Goal: Task Accomplishment & Management: Manage account settings

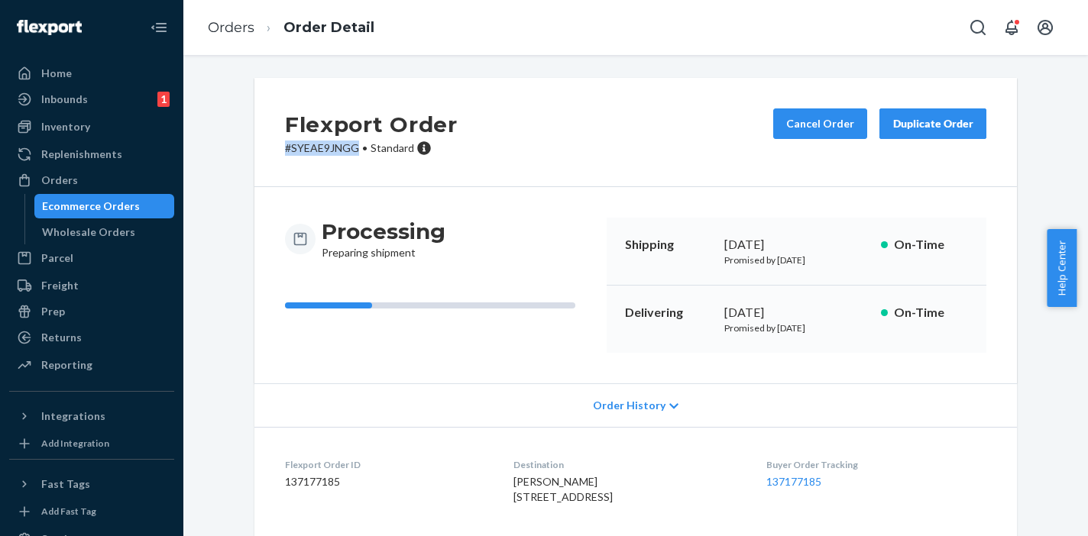
click at [112, 206] on div "Ecommerce Orders" at bounding box center [91, 206] width 98 height 15
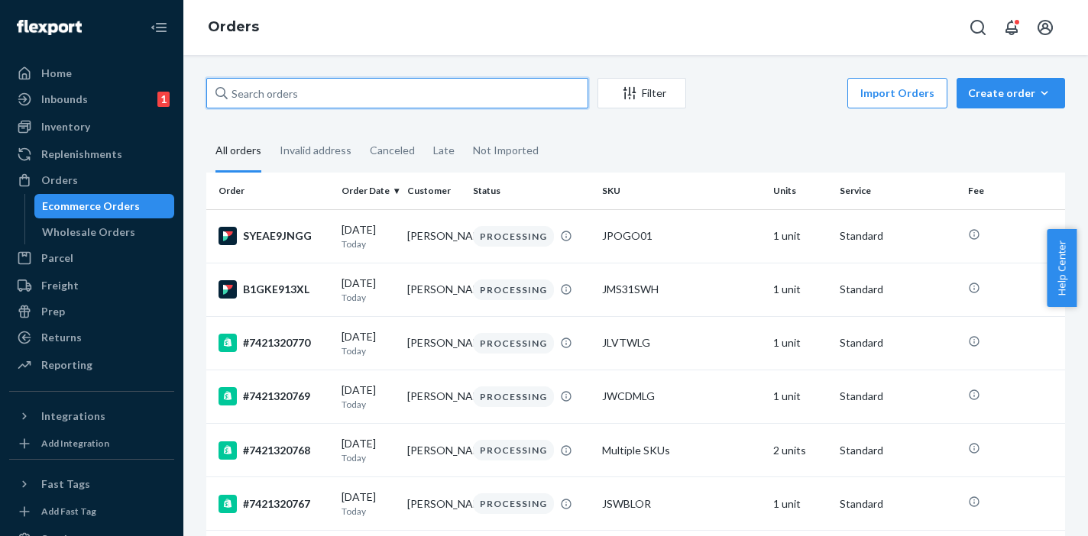
click at [318, 101] on input "text" at bounding box center [397, 93] width 382 height 31
paste input "#7421319790"
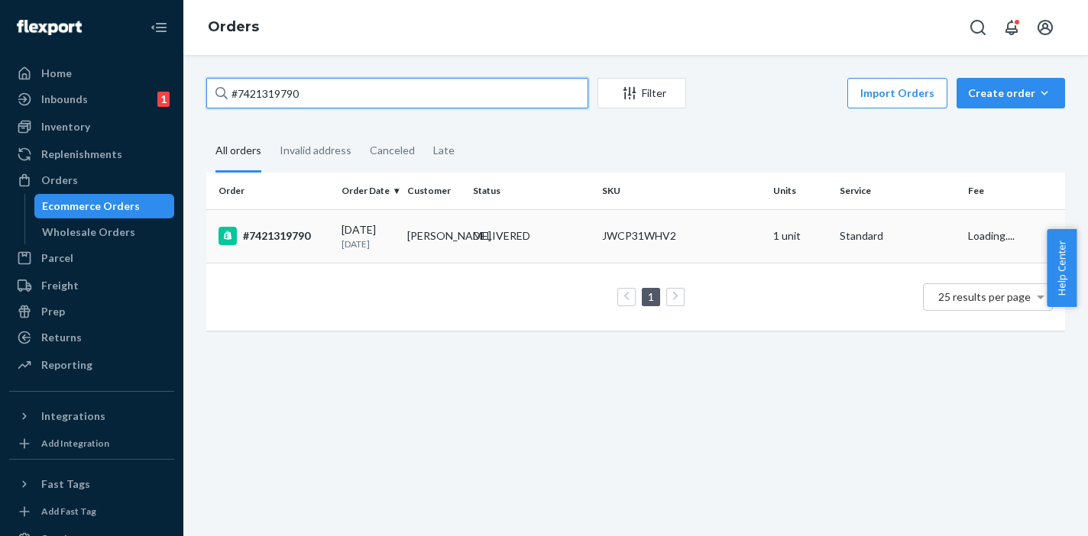
type input "#7421319790"
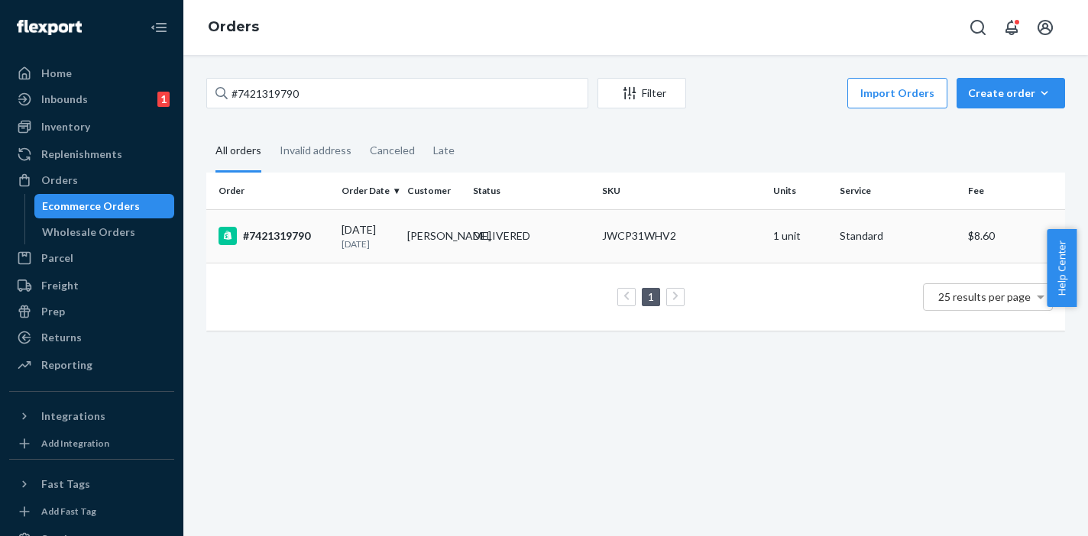
click at [353, 234] on div "09/16/2025 7 days ago" at bounding box center [367, 236] width 53 height 28
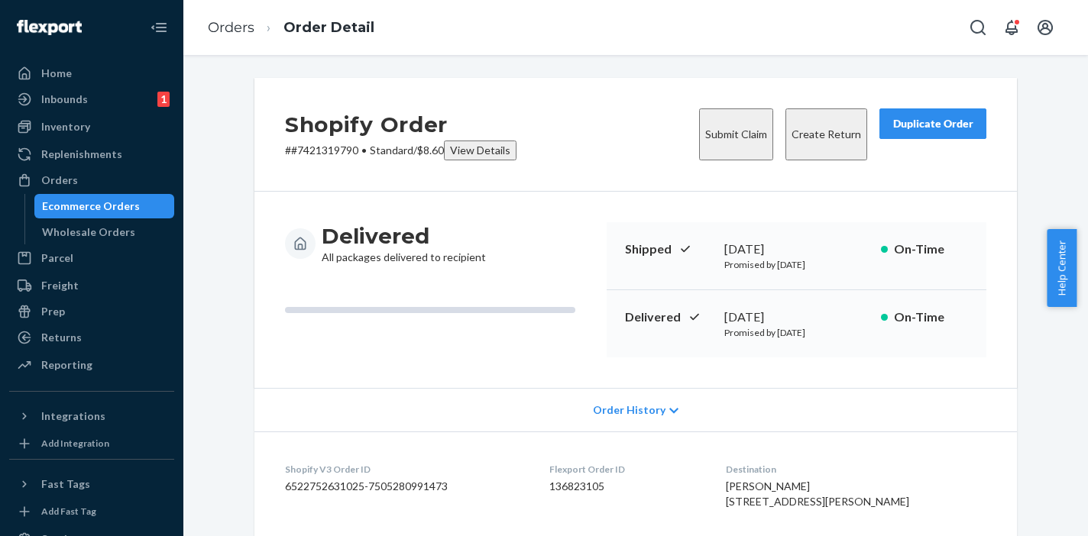
click at [787, 122] on button "Create Return" at bounding box center [826, 134] width 82 height 52
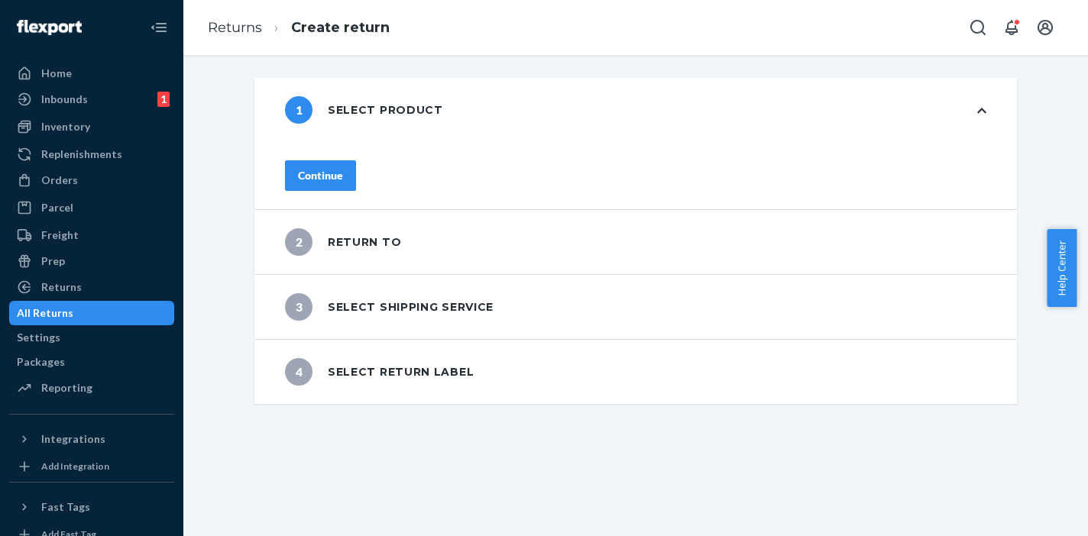
click at [356, 181] on button "Continue" at bounding box center [320, 175] width 71 height 31
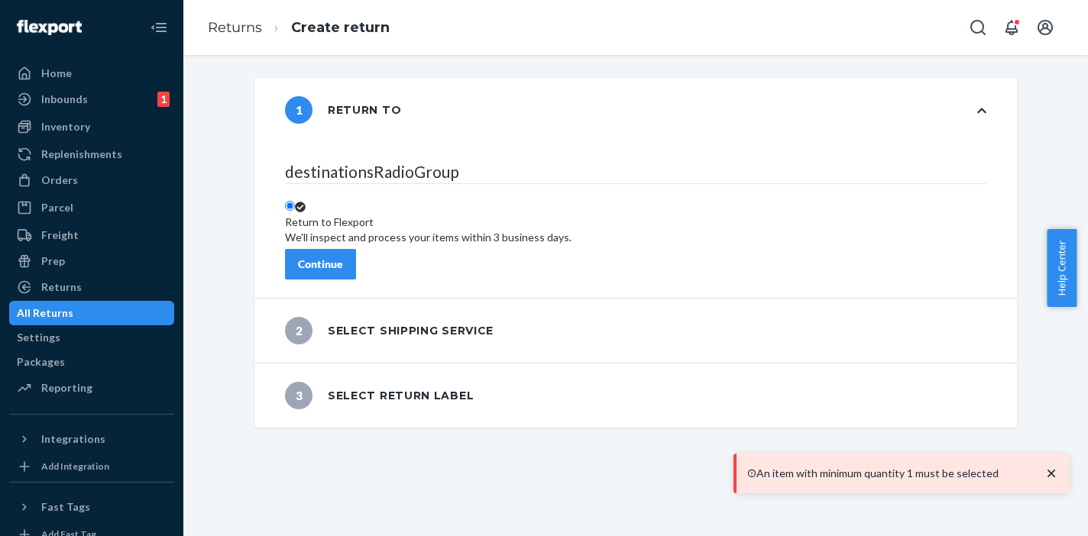
click at [343, 258] on div "Continue" at bounding box center [320, 264] width 45 height 15
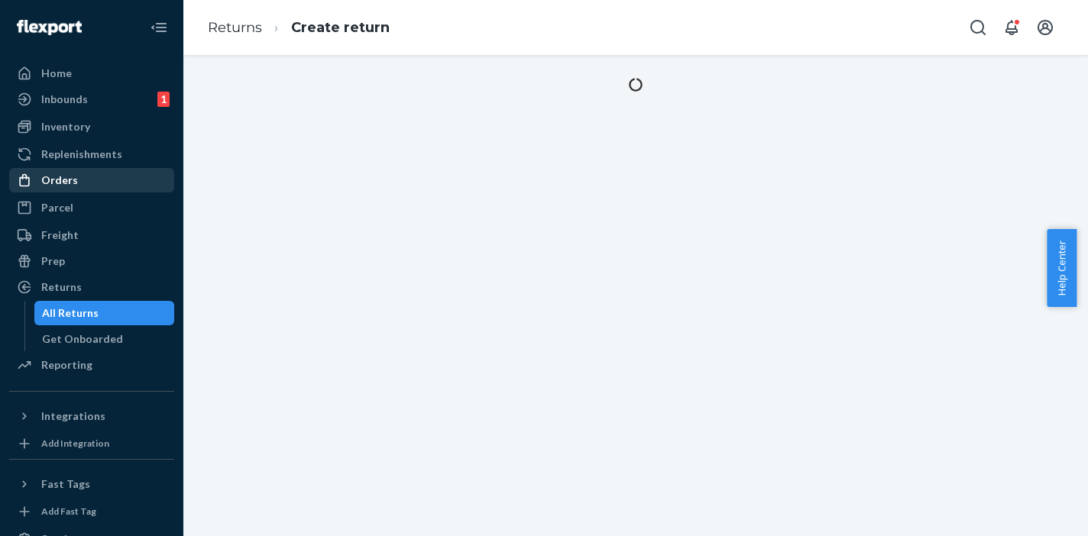
click at [57, 184] on div "Orders" at bounding box center [59, 180] width 37 height 15
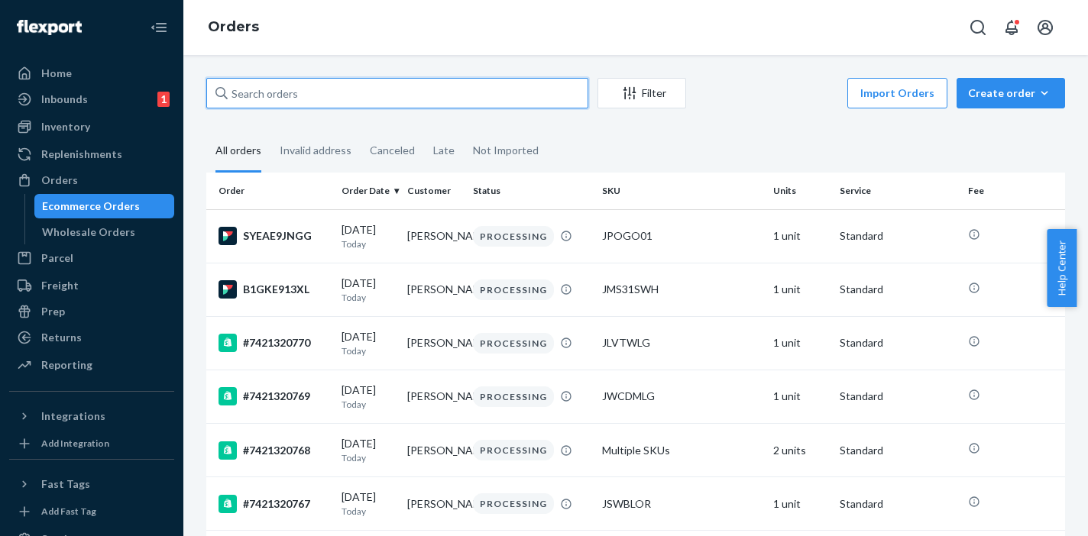
click at [346, 99] on input "text" at bounding box center [397, 93] width 382 height 31
paste input "#7421319790"
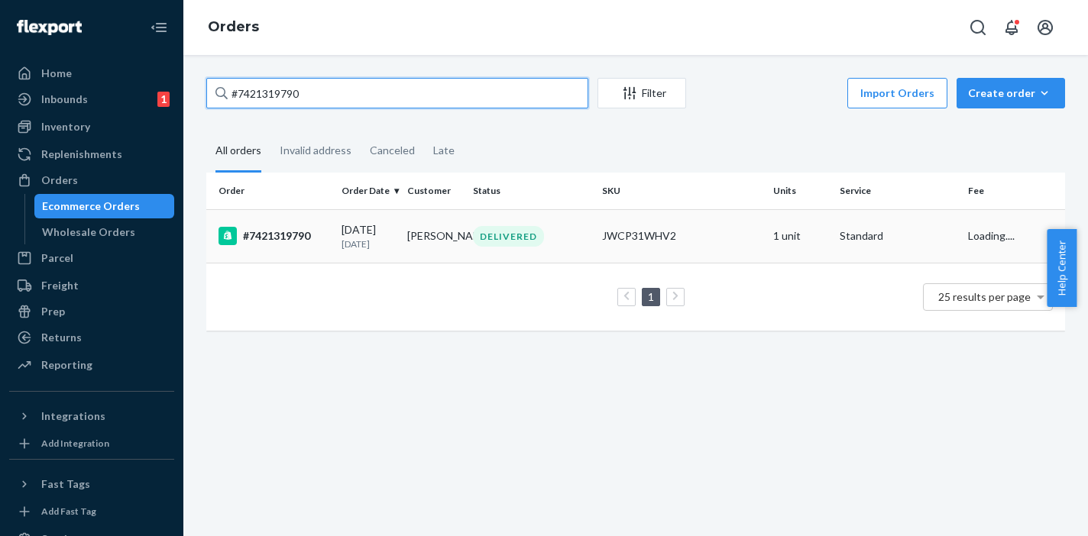
type input "#7421319790"
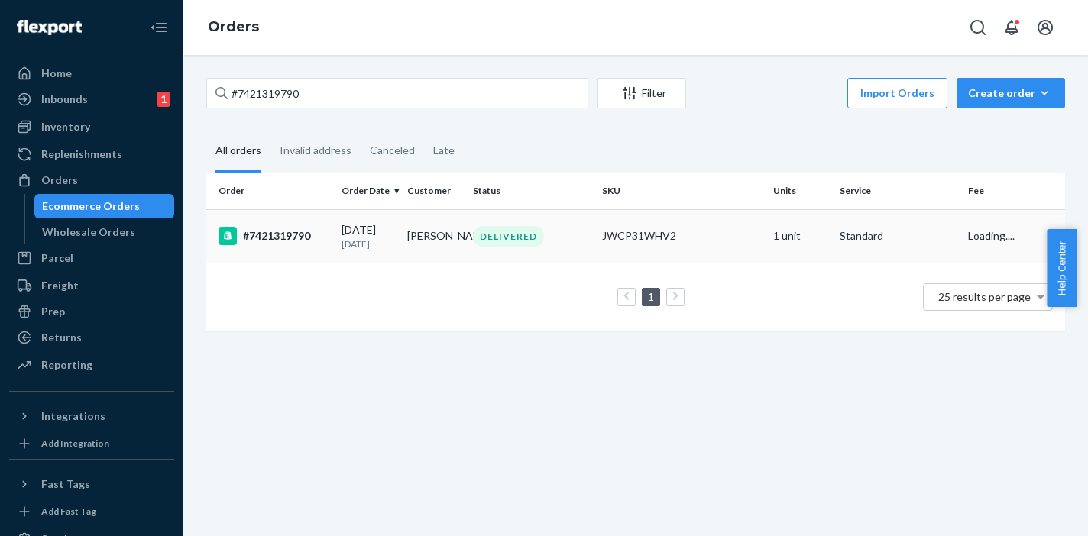
click at [421, 243] on td "[PERSON_NAME]" at bounding box center [434, 235] width 66 height 53
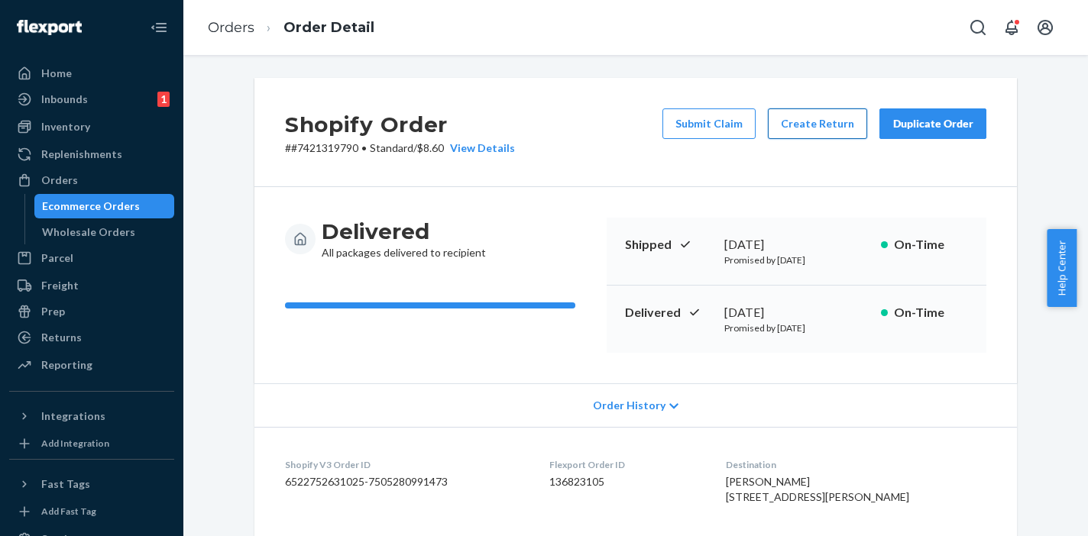
click at [810, 127] on button "Create Return" at bounding box center [817, 123] width 99 height 31
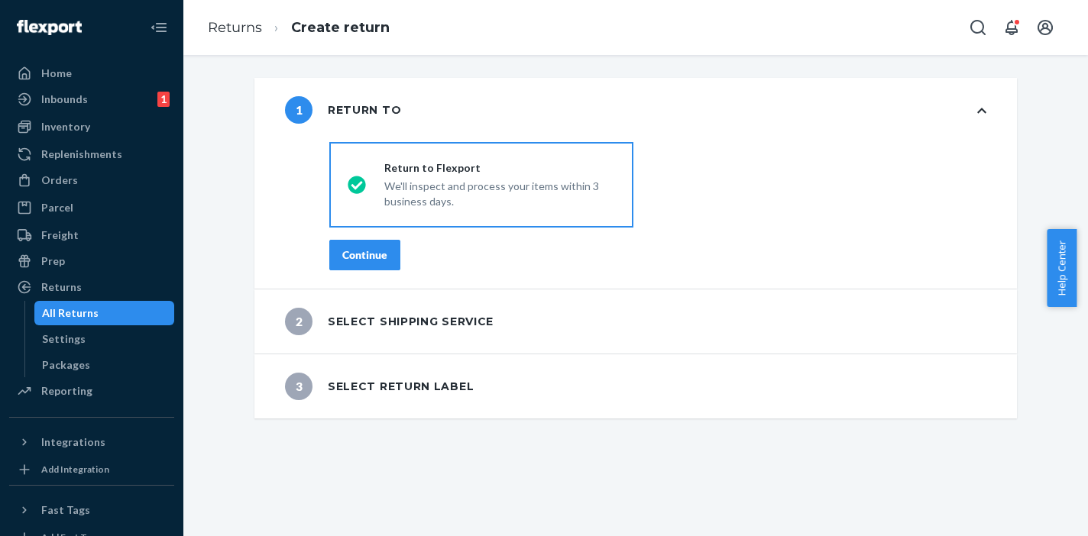
click at [358, 267] on button "Continue" at bounding box center [364, 255] width 71 height 31
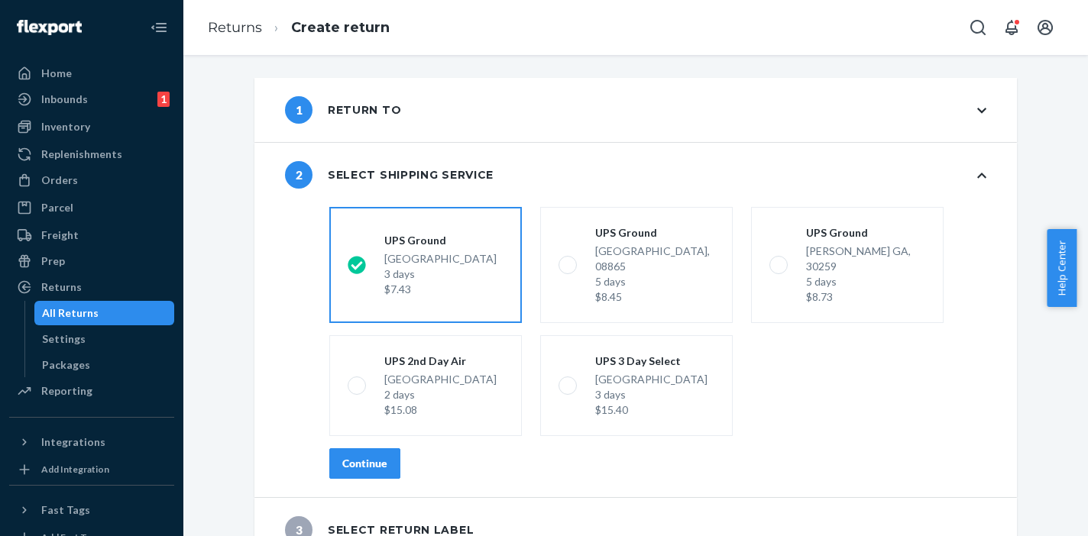
click at [383, 448] on button "Continue" at bounding box center [364, 463] width 71 height 31
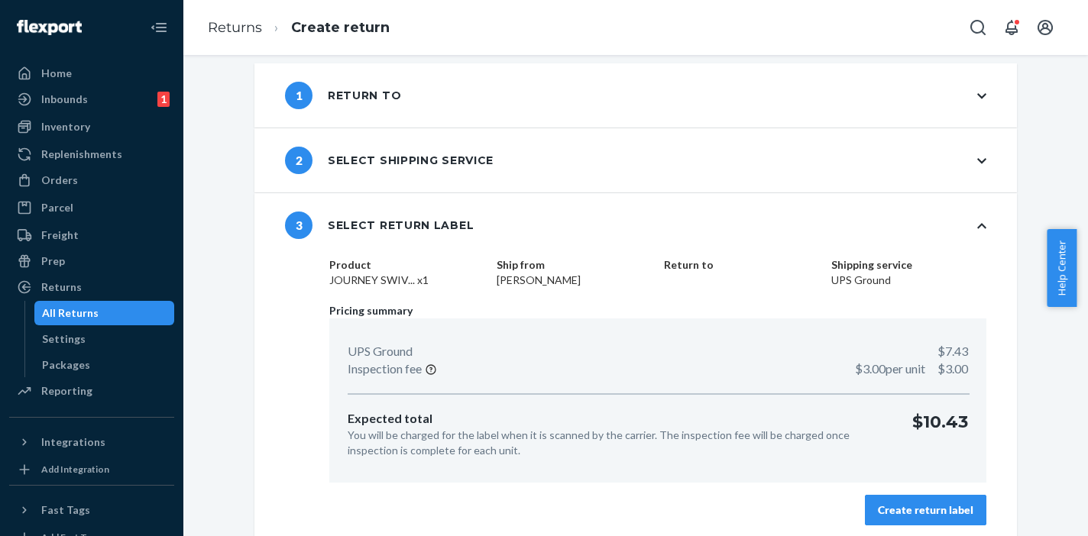
scroll to position [21, 0]
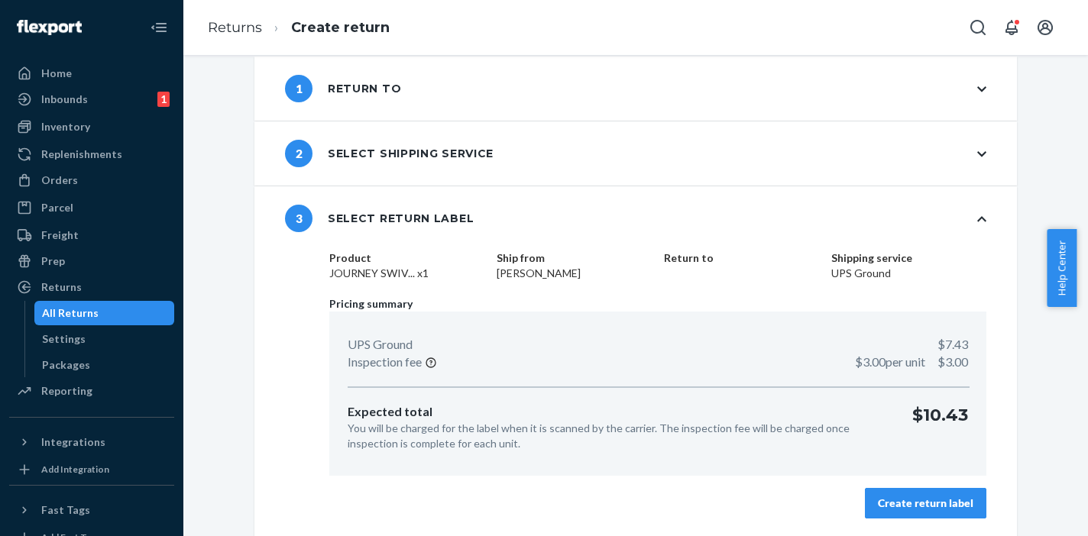
drag, startPoint x: 899, startPoint y: 503, endPoint x: 880, endPoint y: 476, distance: 32.9
click at [899, 503] on div "Create return label" at bounding box center [925, 503] width 95 height 15
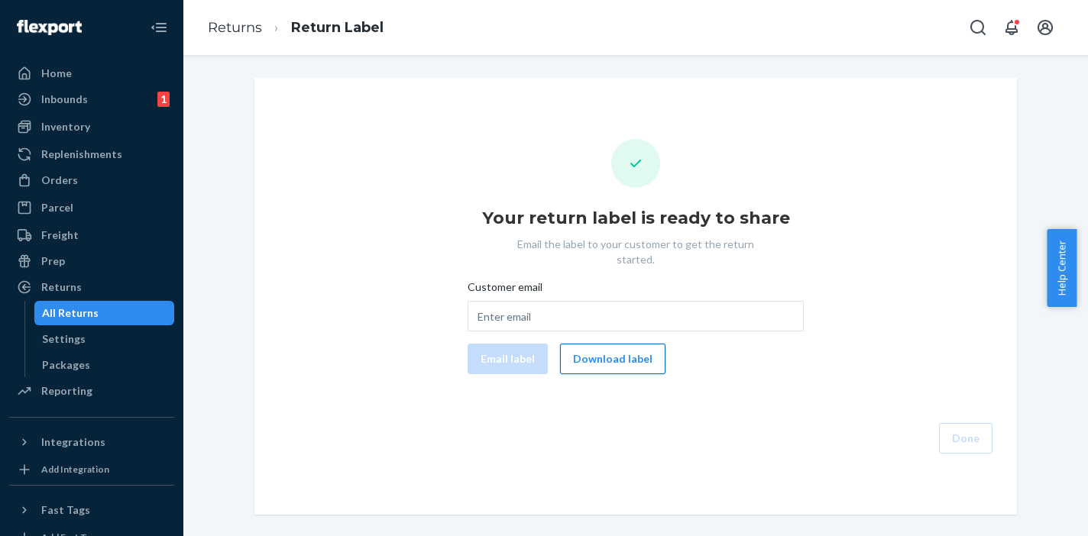
click at [608, 344] on button "Download label" at bounding box center [612, 359] width 105 height 31
click at [66, 183] on div "Orders" at bounding box center [59, 180] width 37 height 15
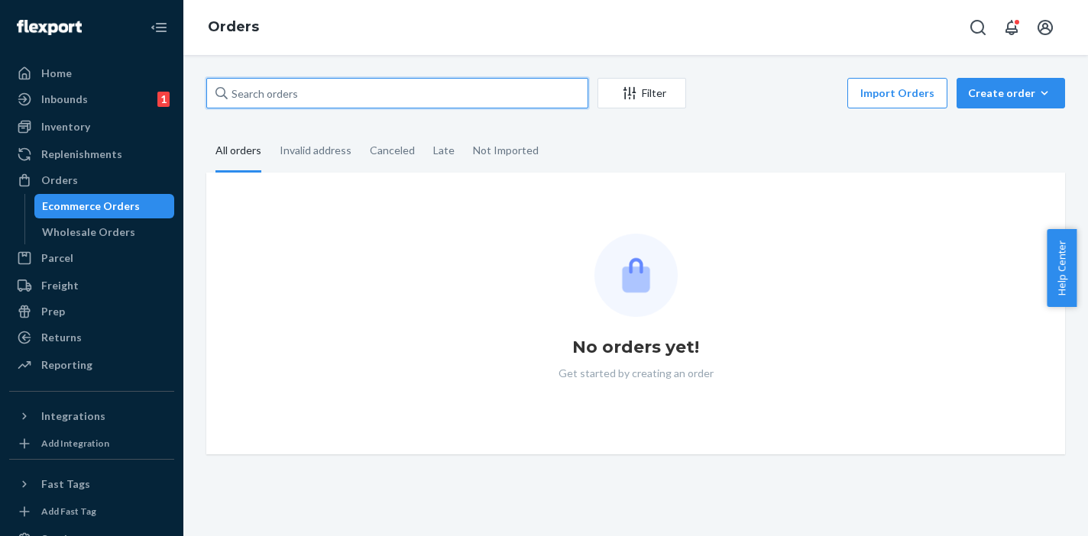
click at [306, 101] on input "text" at bounding box center [397, 93] width 382 height 31
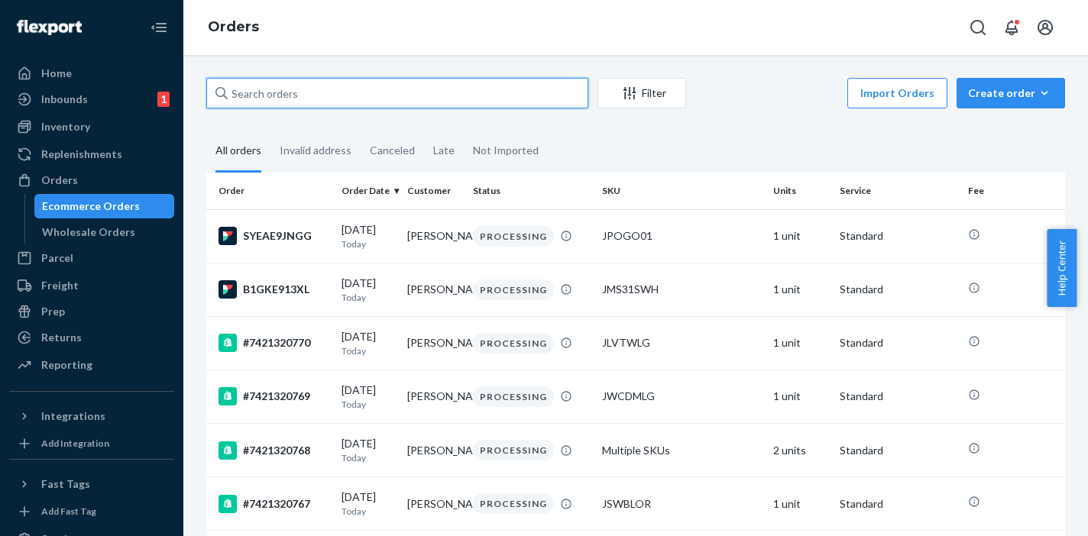
paste input "#7421318898"
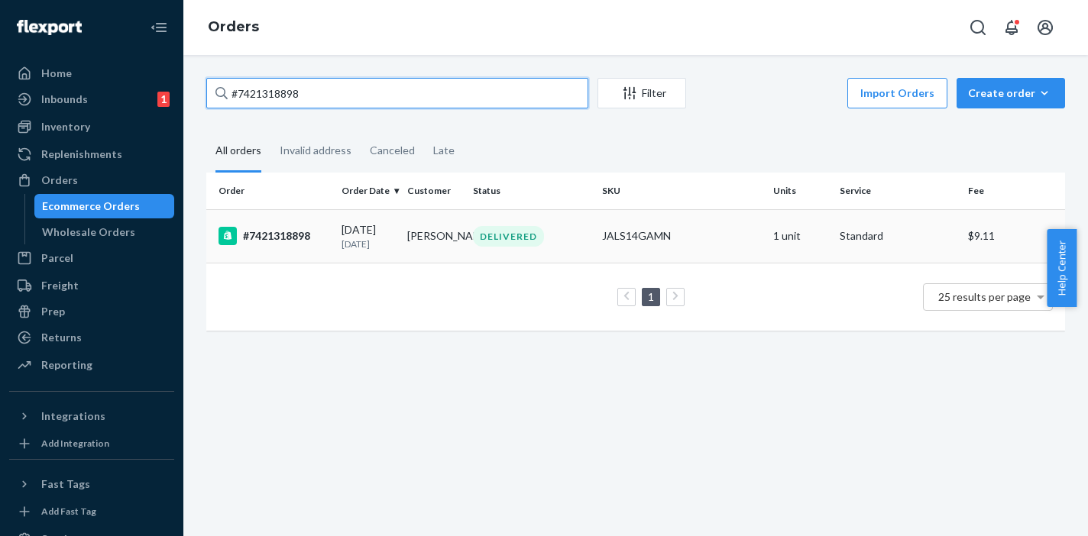
type input "#7421318898"
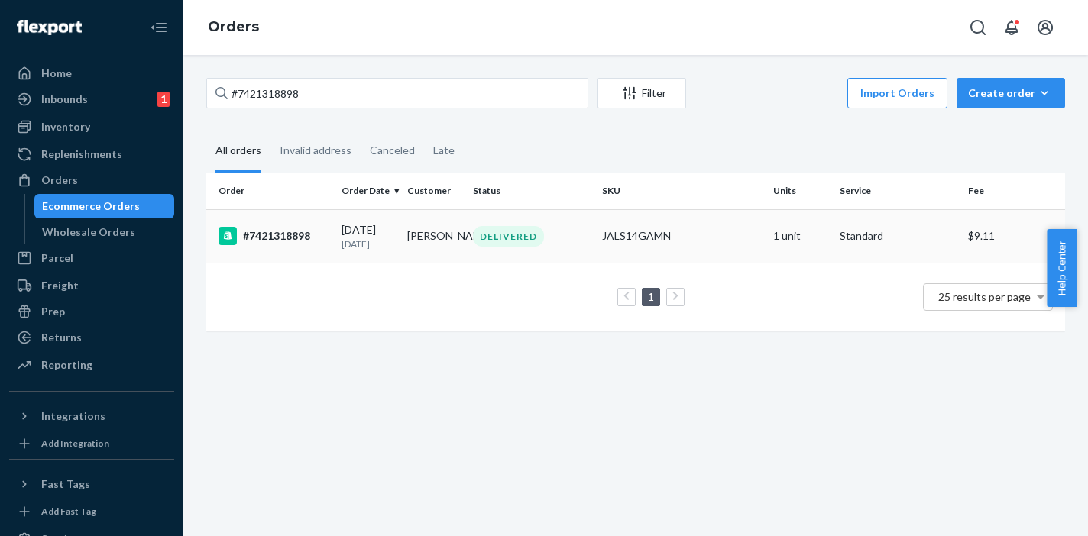
click at [543, 238] on div "DELIVERED" at bounding box center [531, 236] width 123 height 21
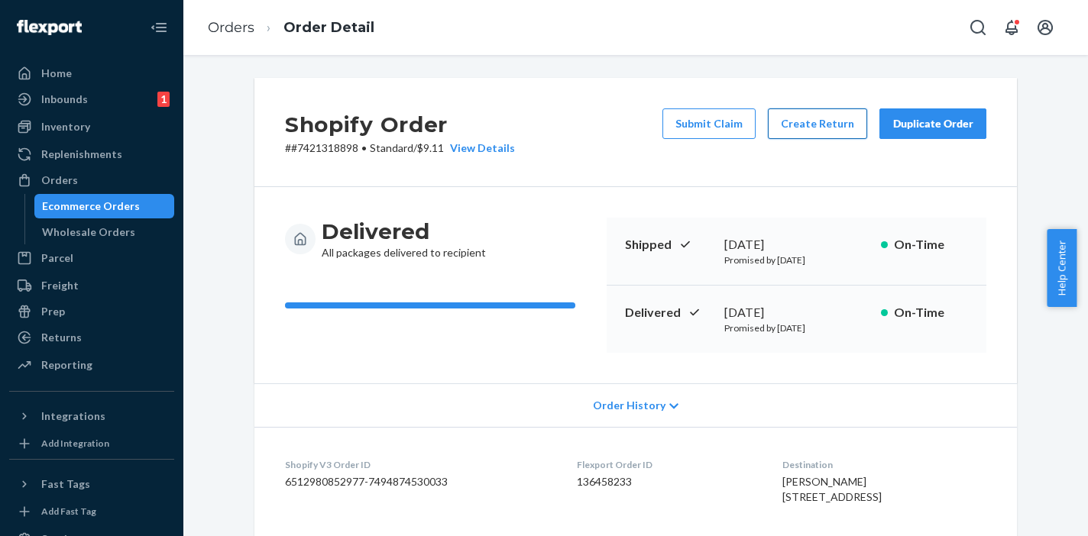
click at [833, 128] on button "Create Return" at bounding box center [817, 123] width 99 height 31
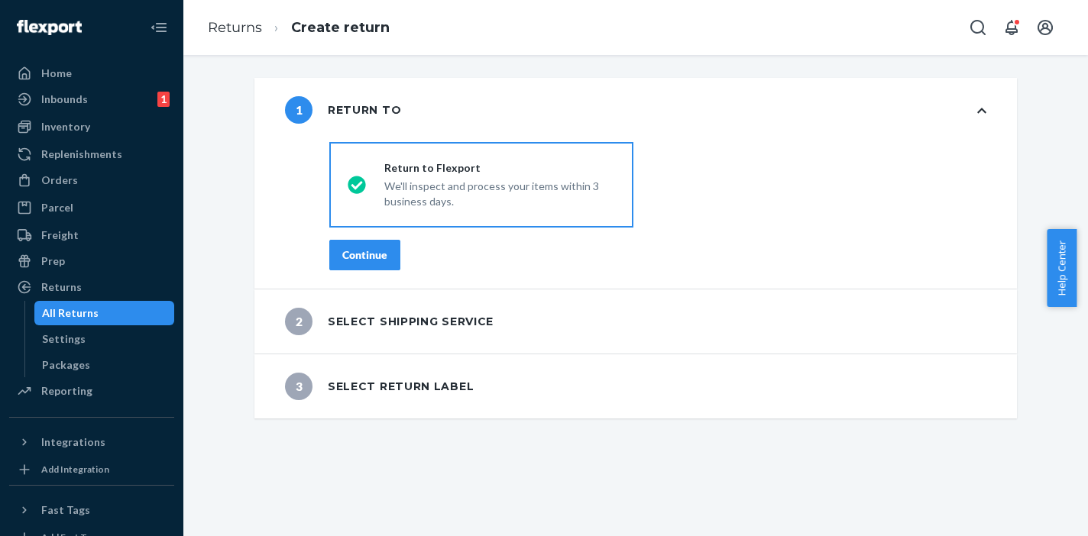
click at [380, 242] on button "Continue" at bounding box center [364, 255] width 71 height 31
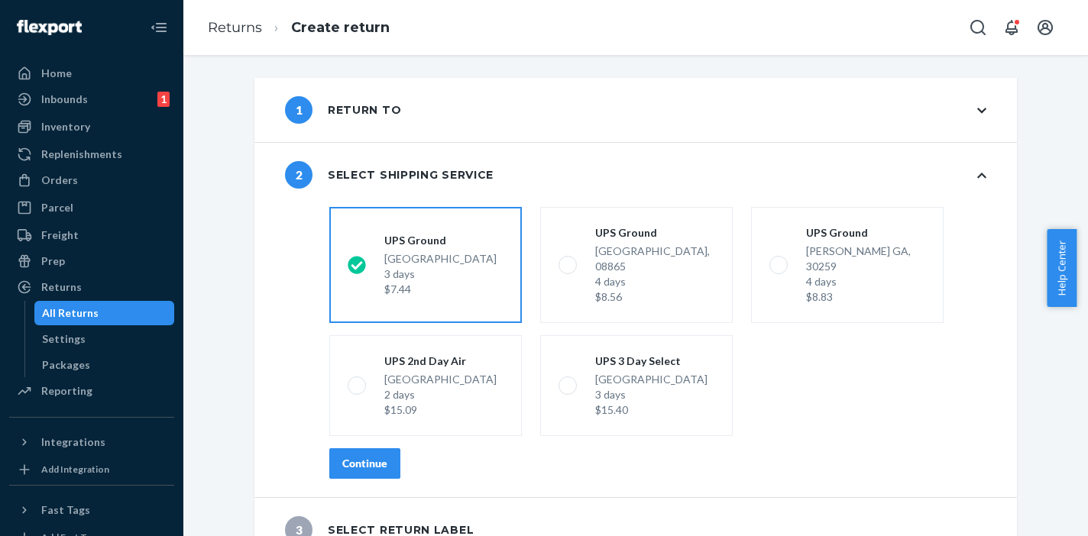
click at [349, 456] on div "Continue" at bounding box center [364, 463] width 45 height 15
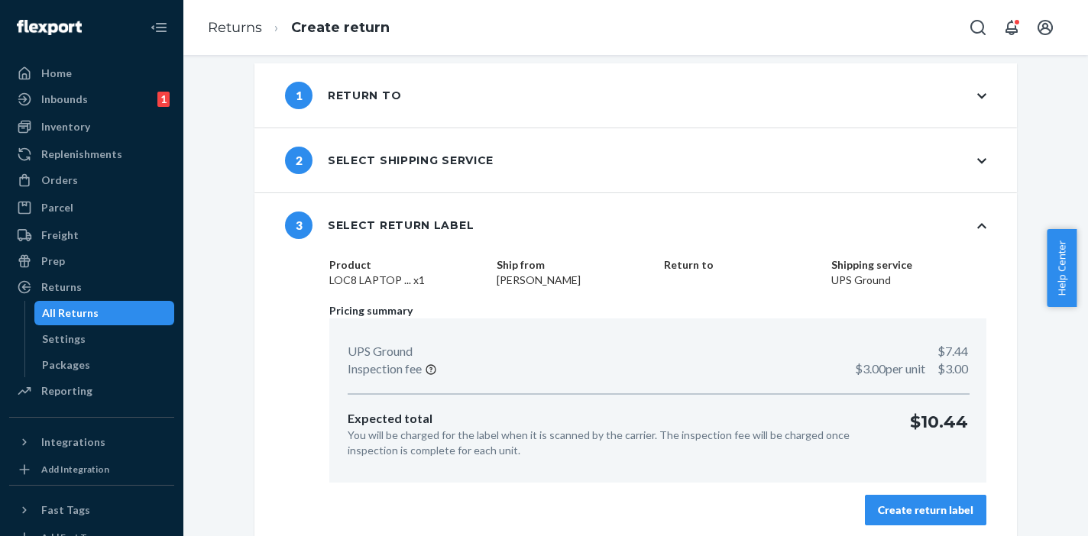
scroll to position [21, 0]
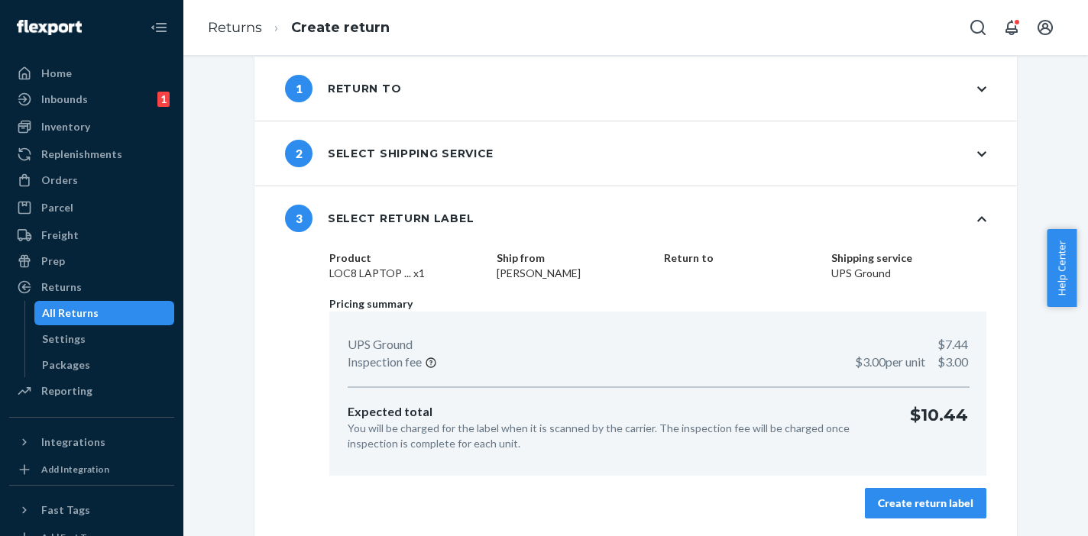
click at [910, 498] on div "Create return label" at bounding box center [925, 503] width 95 height 15
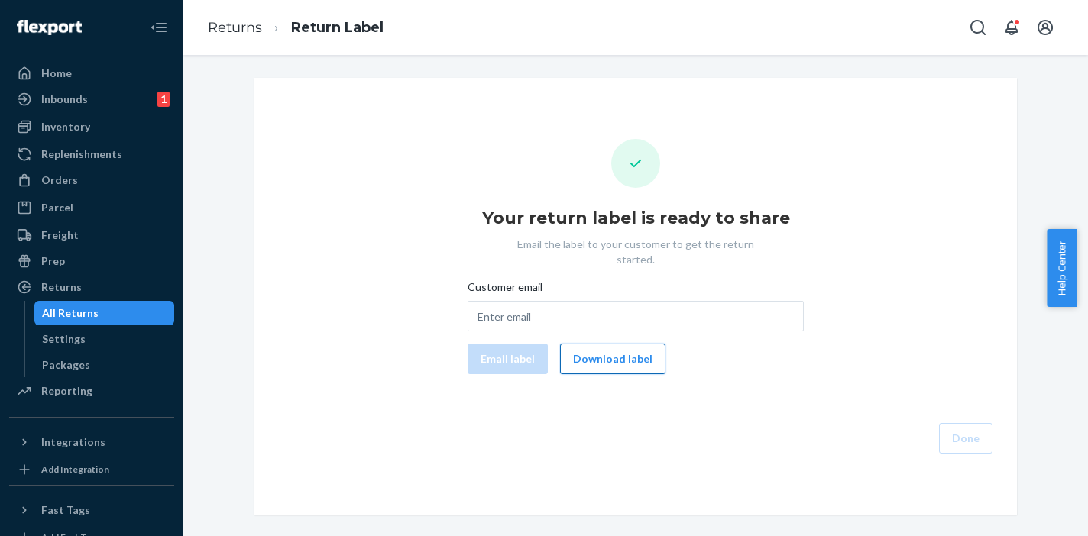
click at [590, 344] on button "Download label" at bounding box center [612, 359] width 105 height 31
click at [57, 178] on div "Orders" at bounding box center [59, 180] width 37 height 15
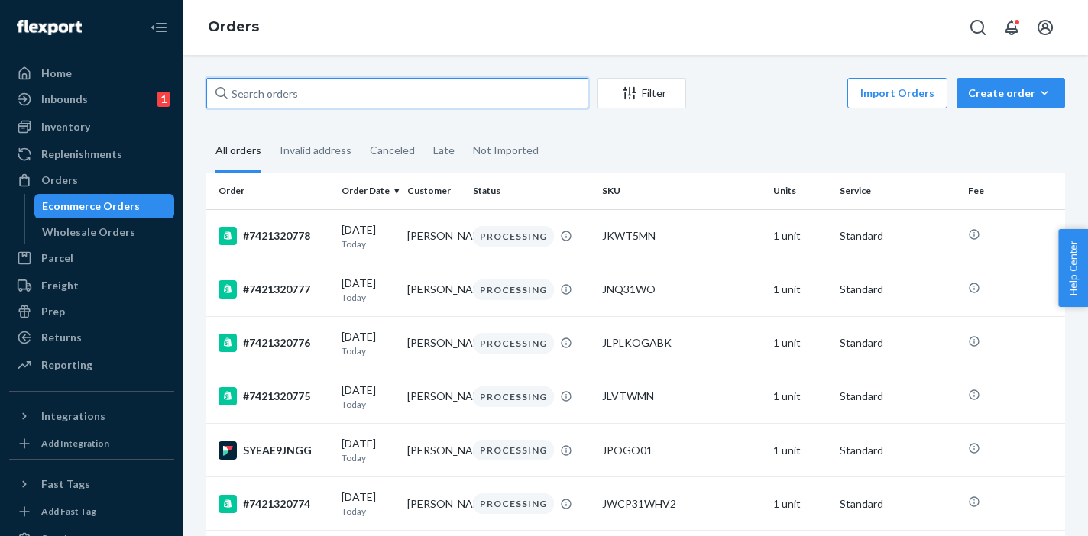
click at [302, 97] on input "text" at bounding box center [397, 93] width 382 height 31
paste input "SYEAE9JNGG"
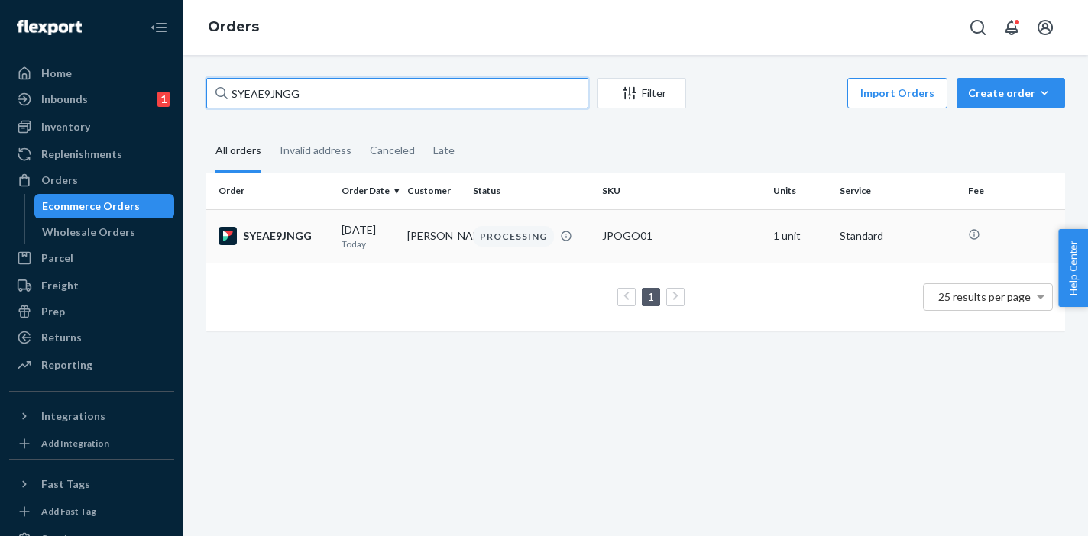
type input "SYEAE9JNGG"
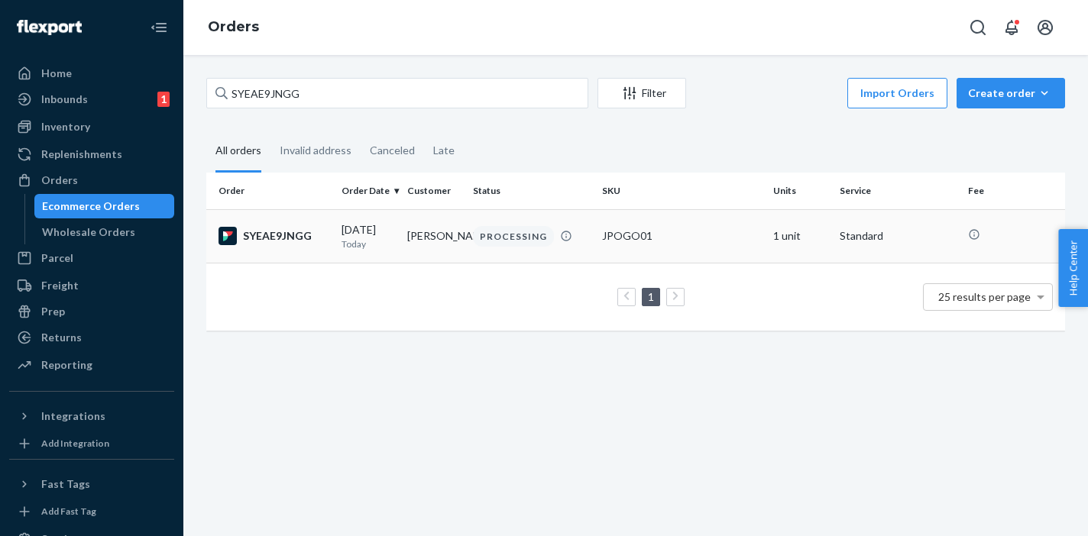
click at [405, 226] on td "[PERSON_NAME]" at bounding box center [434, 235] width 66 height 53
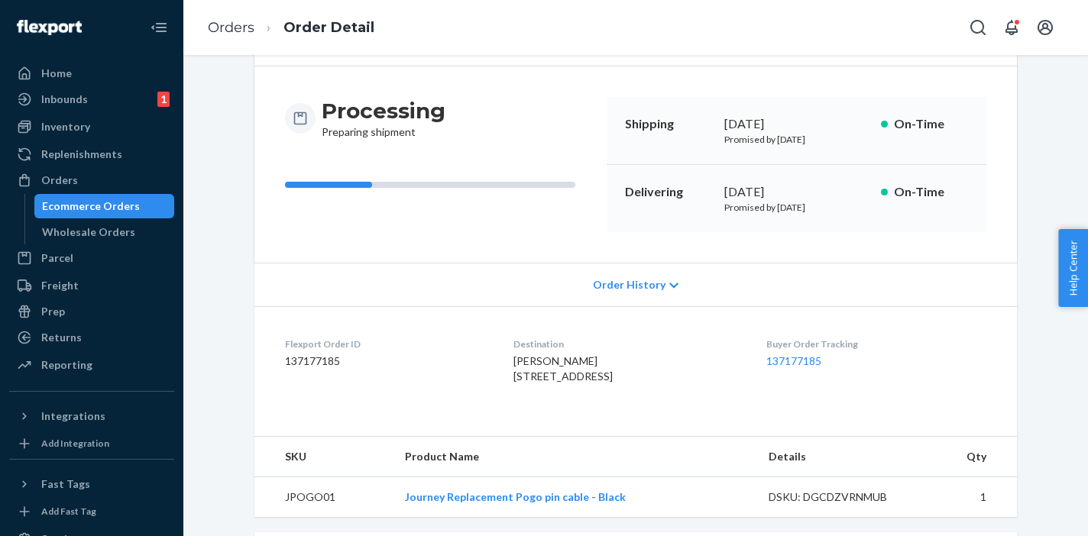
scroll to position [132, 0]
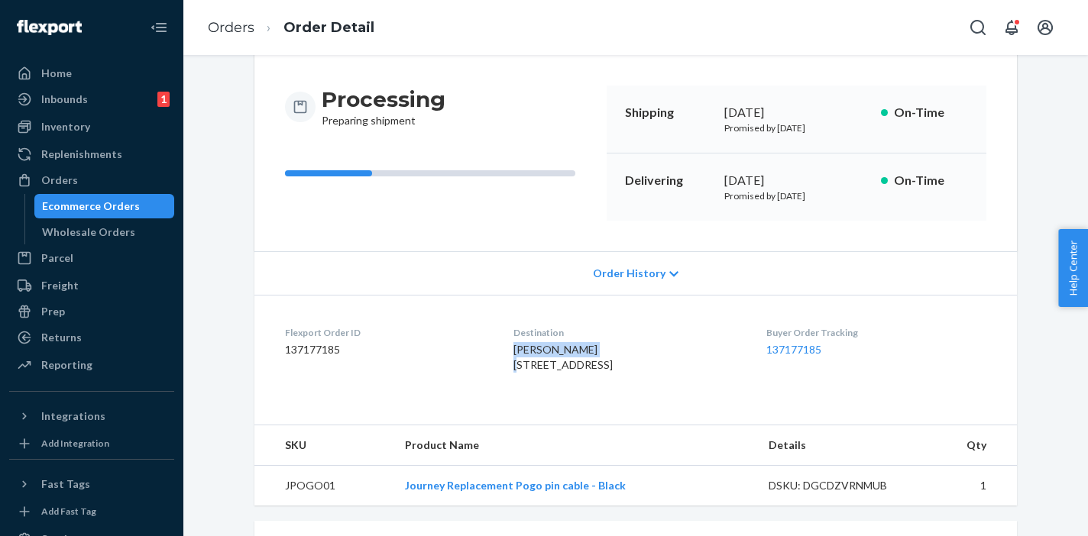
drag, startPoint x: 574, startPoint y: 353, endPoint x: 501, endPoint y: 351, distance: 72.6
click at [513, 351] on div "Aleksei Zhilich 799 S 3rd St Apt 5526 Harrison, NJ 07029-2197 US" at bounding box center [627, 357] width 228 height 31
copy span "[PERSON_NAME]"
click at [537, 373] on div "Aleksei Zhilich 799 S 3rd St Apt 5526 Harrison, NJ 07029-2197 US" at bounding box center [627, 357] width 228 height 31
drag, startPoint x: 527, startPoint y: 393, endPoint x: 499, endPoint y: 355, distance: 47.5
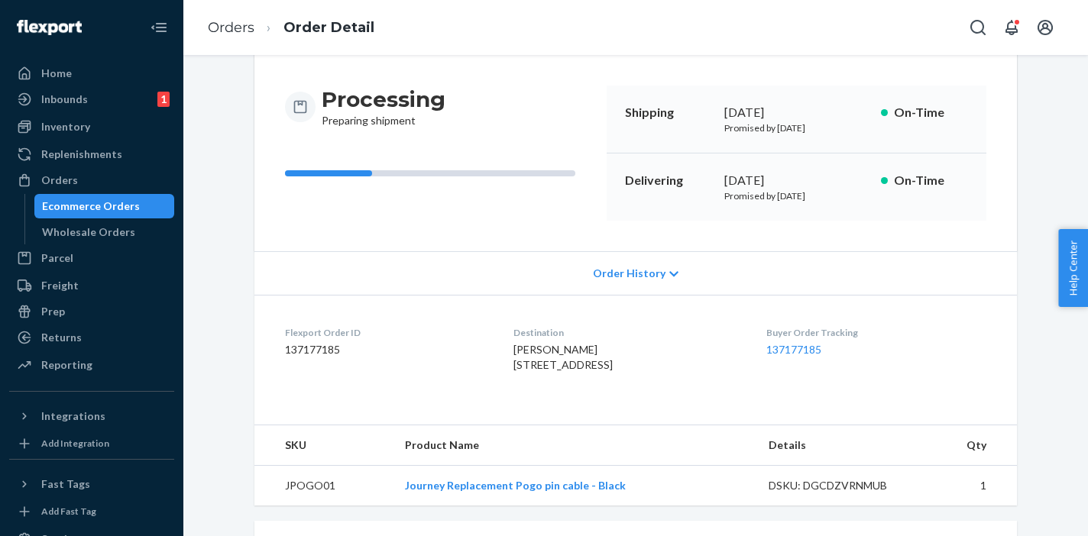
click at [499, 355] on dl "Flexport Order ID 137177185 Destination Aleksei Zhilich 799 S 3rd St Apt 5526 H…" at bounding box center [635, 352] width 762 height 115
copy span "Aleksei Zhilich 799 S 3rd St Apt 5526 Harrison, NJ 07029-2197 US"
